Goal: Task Accomplishment & Management: Manage account settings

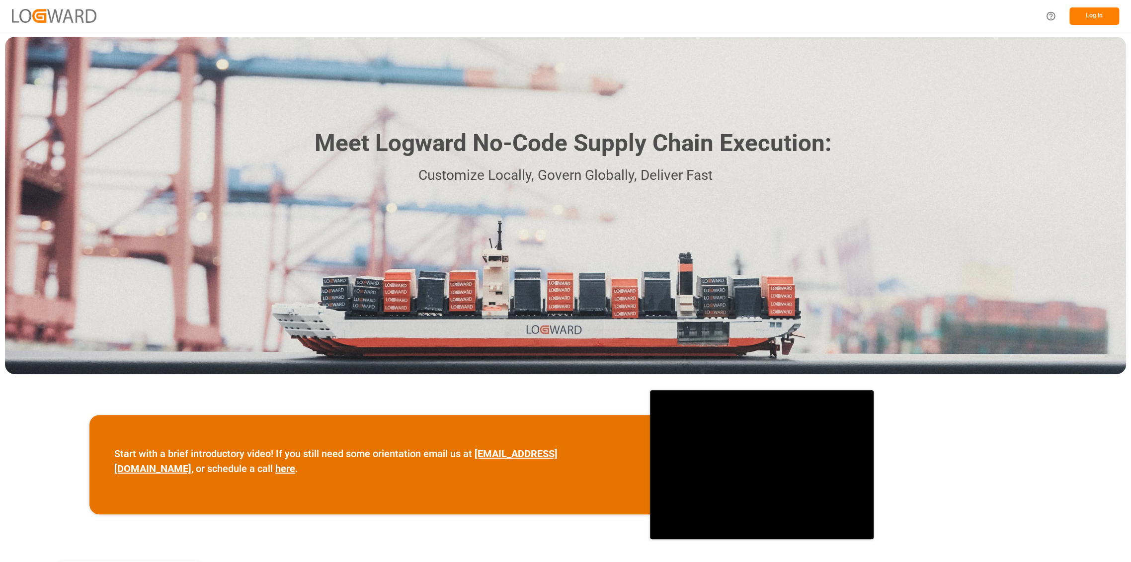
click at [1077, 15] on button "Log In" at bounding box center [1094, 15] width 50 height 17
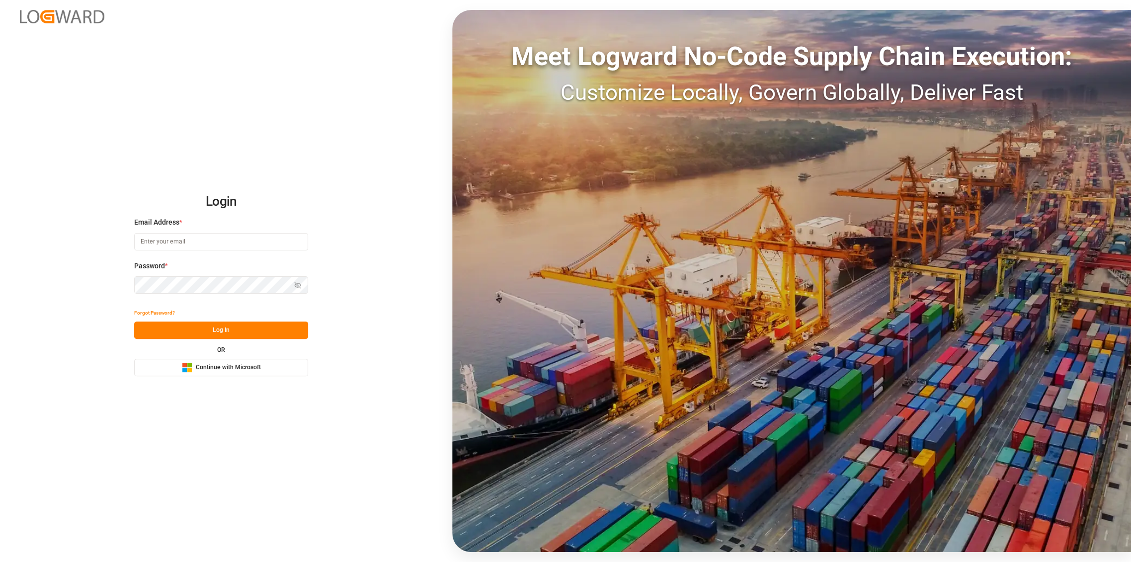
drag, startPoint x: 203, startPoint y: 371, endPoint x: 542, endPoint y: 476, distance: 354.3
click at [203, 371] on span "Continue with Microsoft" at bounding box center [228, 367] width 65 height 9
